Goal: Information Seeking & Learning: Learn about a topic

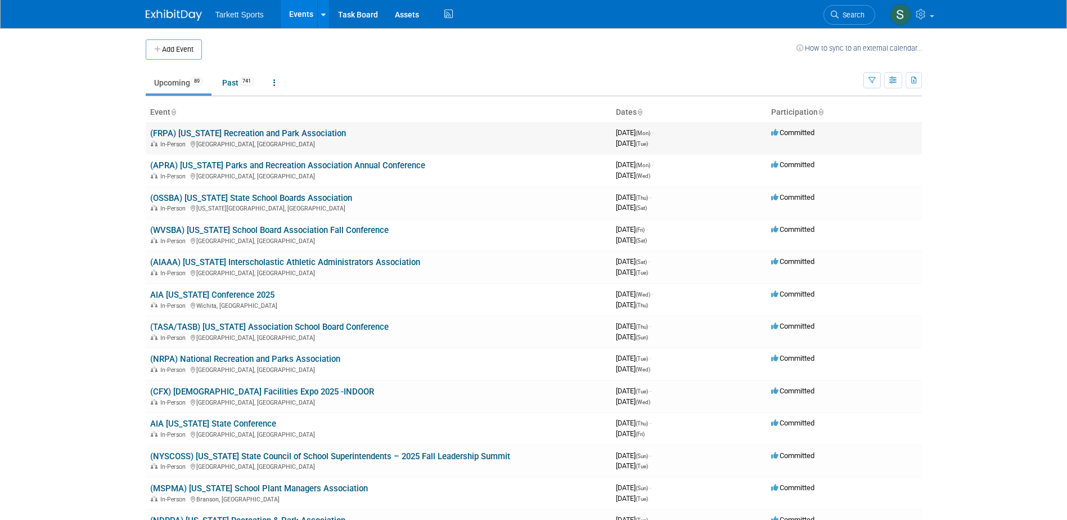
click at [266, 133] on link "(FRPA) [US_STATE] Recreation and Park Association" at bounding box center [248, 133] width 196 height 10
click at [848, 15] on span "Search" at bounding box center [852, 15] width 26 height 8
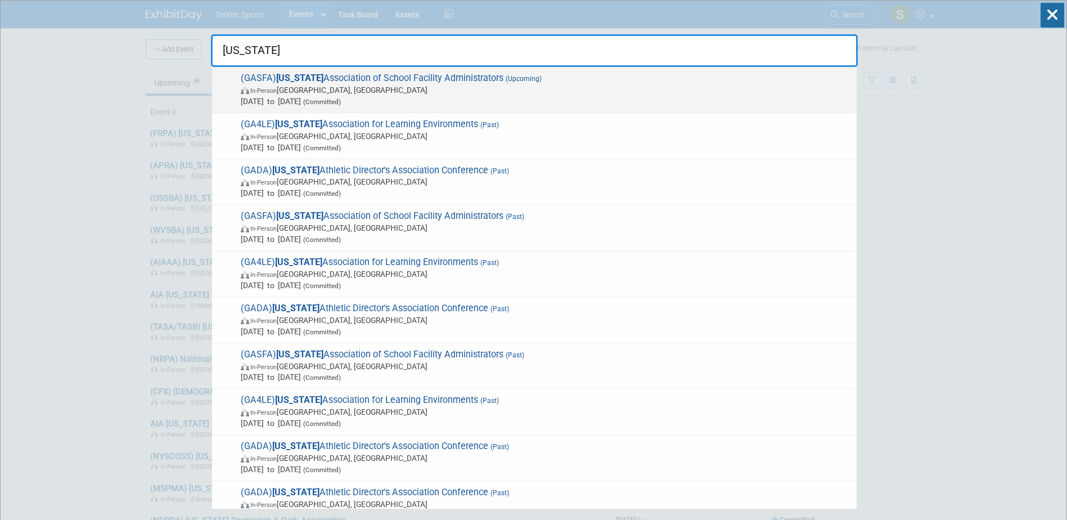
type input "Georgia"
click at [330, 95] on span "In-Person Savannah, GA" at bounding box center [546, 89] width 610 height 11
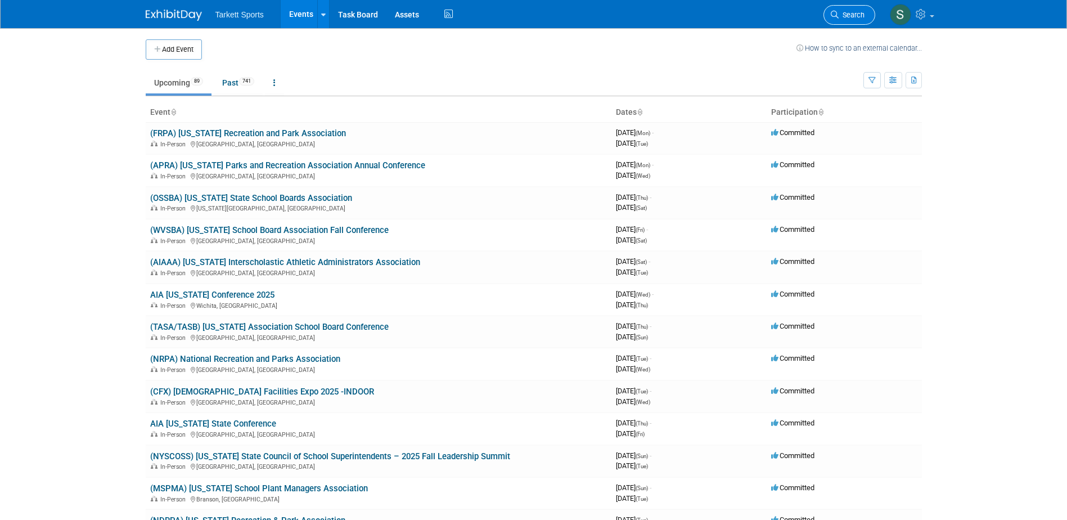
click at [844, 17] on span "Search" at bounding box center [852, 15] width 26 height 8
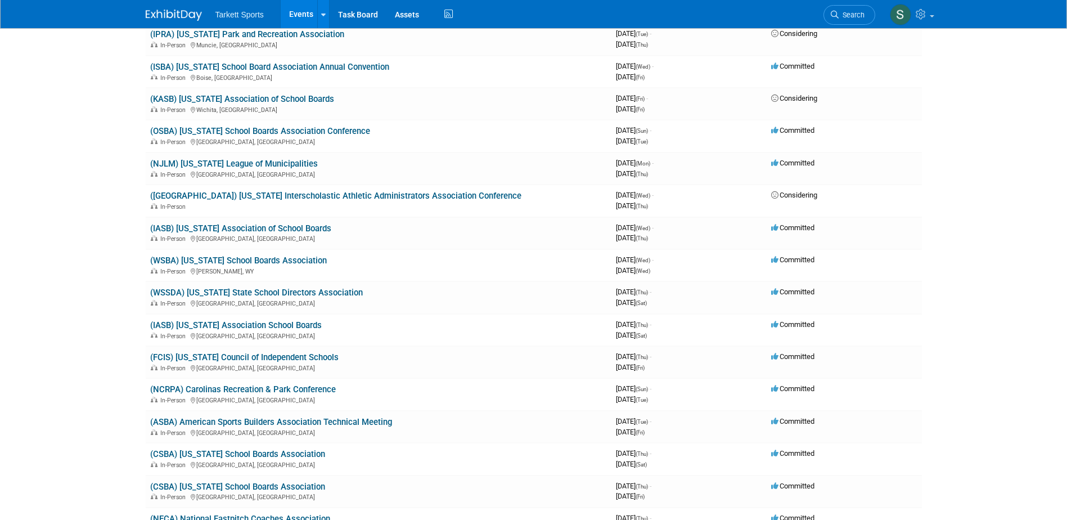
scroll to position [1575, 0]
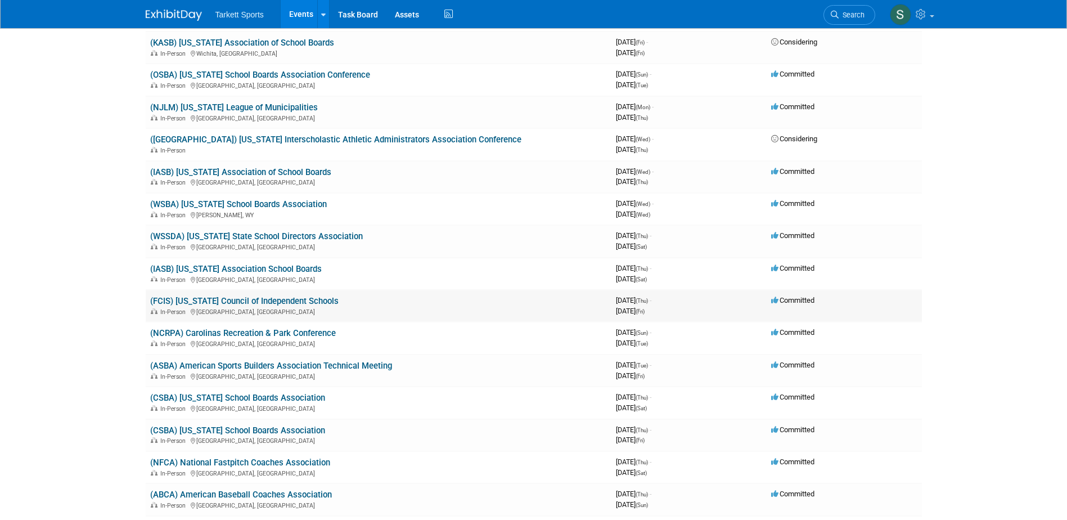
click at [246, 301] on link "(FCIS) Florida Council of Independent Schools" at bounding box center [244, 301] width 188 height 10
